Goal: Find specific page/section: Find specific page/section

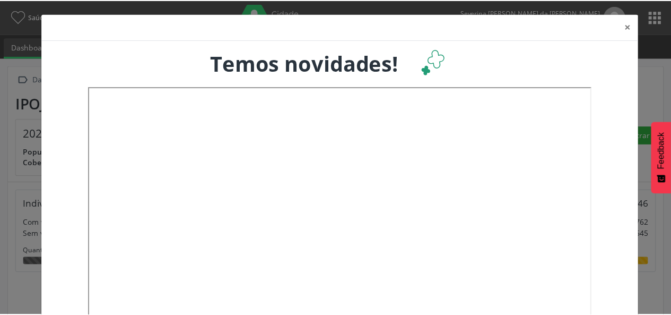
scroll to position [176, 221]
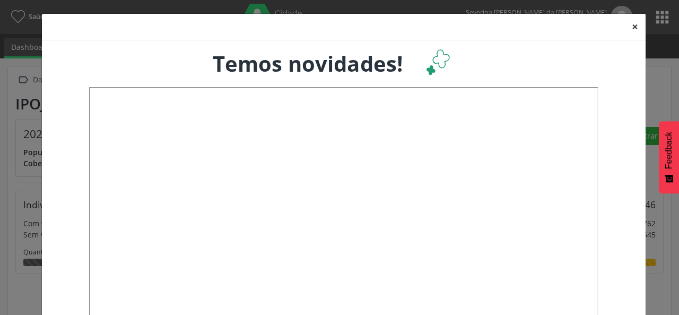
click at [631, 25] on button "×" at bounding box center [634, 27] width 21 height 26
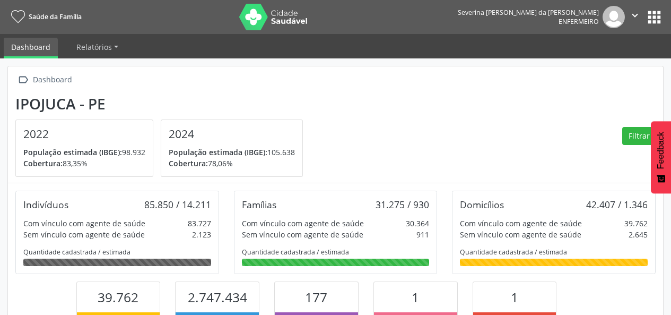
scroll to position [530215, 530172]
click at [28, 42] on link "Dashboard" at bounding box center [31, 48] width 54 height 21
click at [646, 20] on button "apps" at bounding box center [654, 17] width 19 height 19
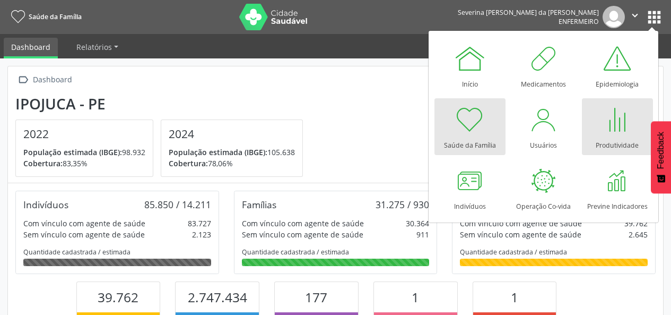
click at [608, 141] on div "Produtividade" at bounding box center [617, 142] width 43 height 14
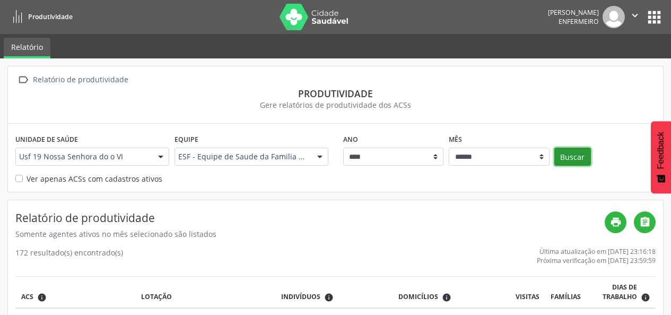
click at [573, 163] on button "Buscar" at bounding box center [572, 156] width 37 height 18
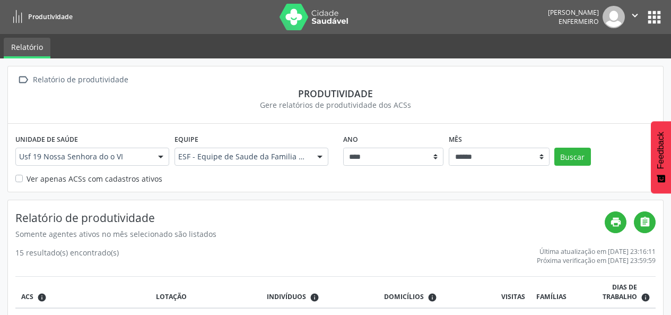
click at [644, 22] on button "" at bounding box center [635, 17] width 20 height 22
click at [655, 24] on button "apps" at bounding box center [654, 17] width 19 height 19
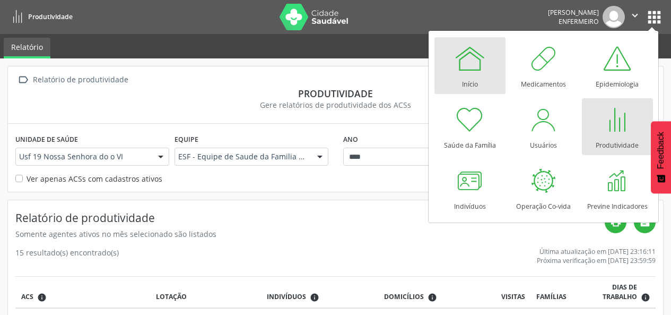
click at [480, 68] on div at bounding box center [470, 58] width 32 height 32
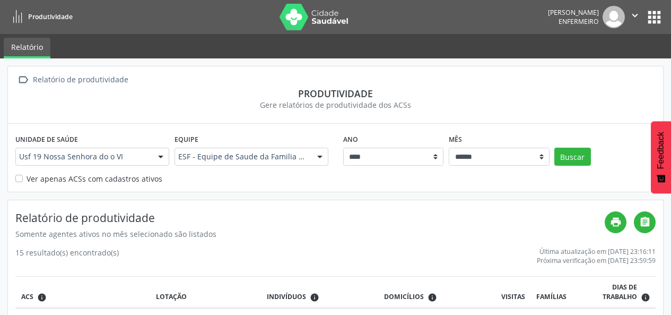
click at [331, 237] on div "Somente agentes ativos no mês selecionado são listados" at bounding box center [309, 233] width 589 height 11
